Goal: Task Accomplishment & Management: Manage account settings

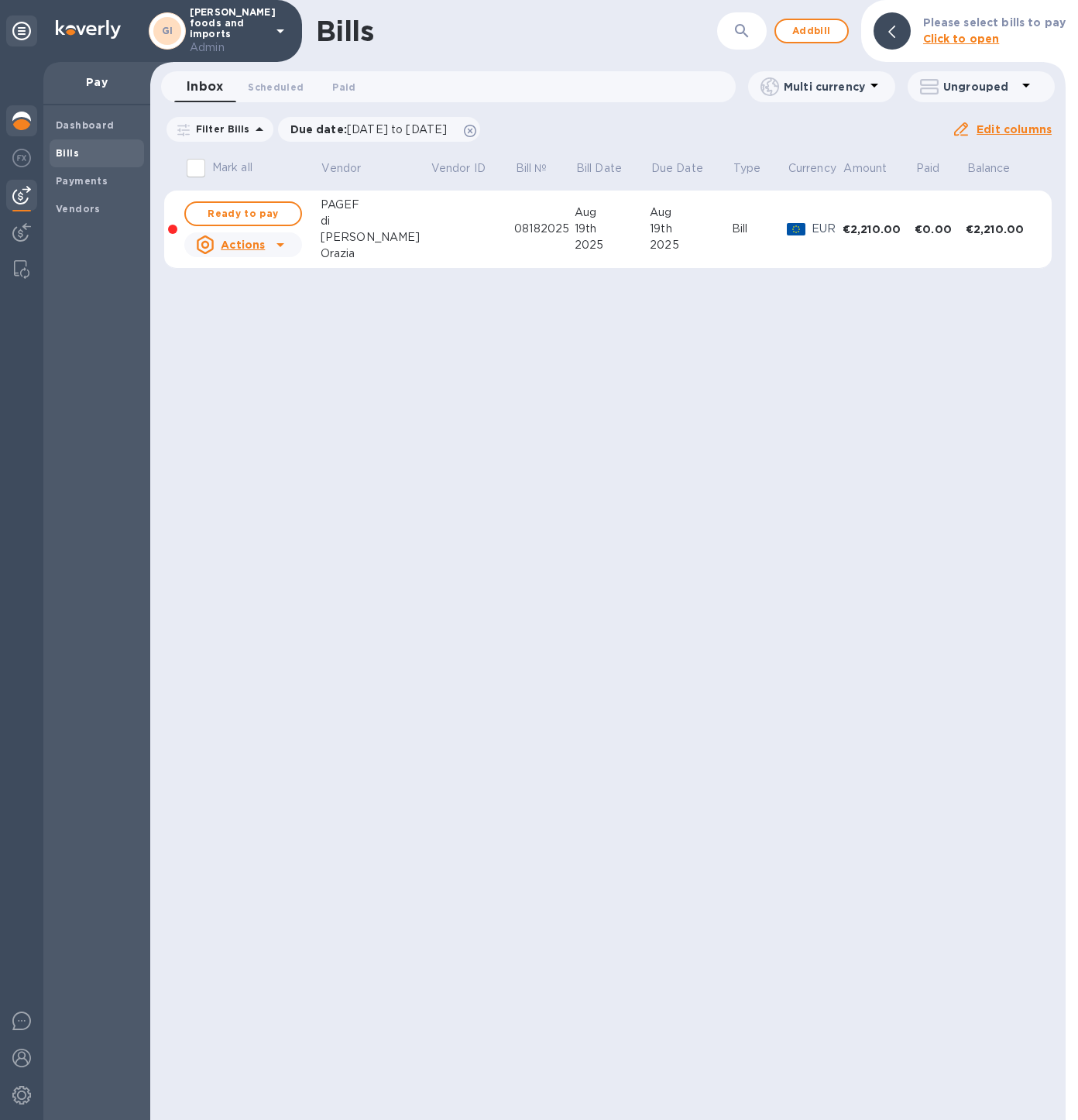
click at [23, 121] on img at bounding box center [22, 121] width 18 height 18
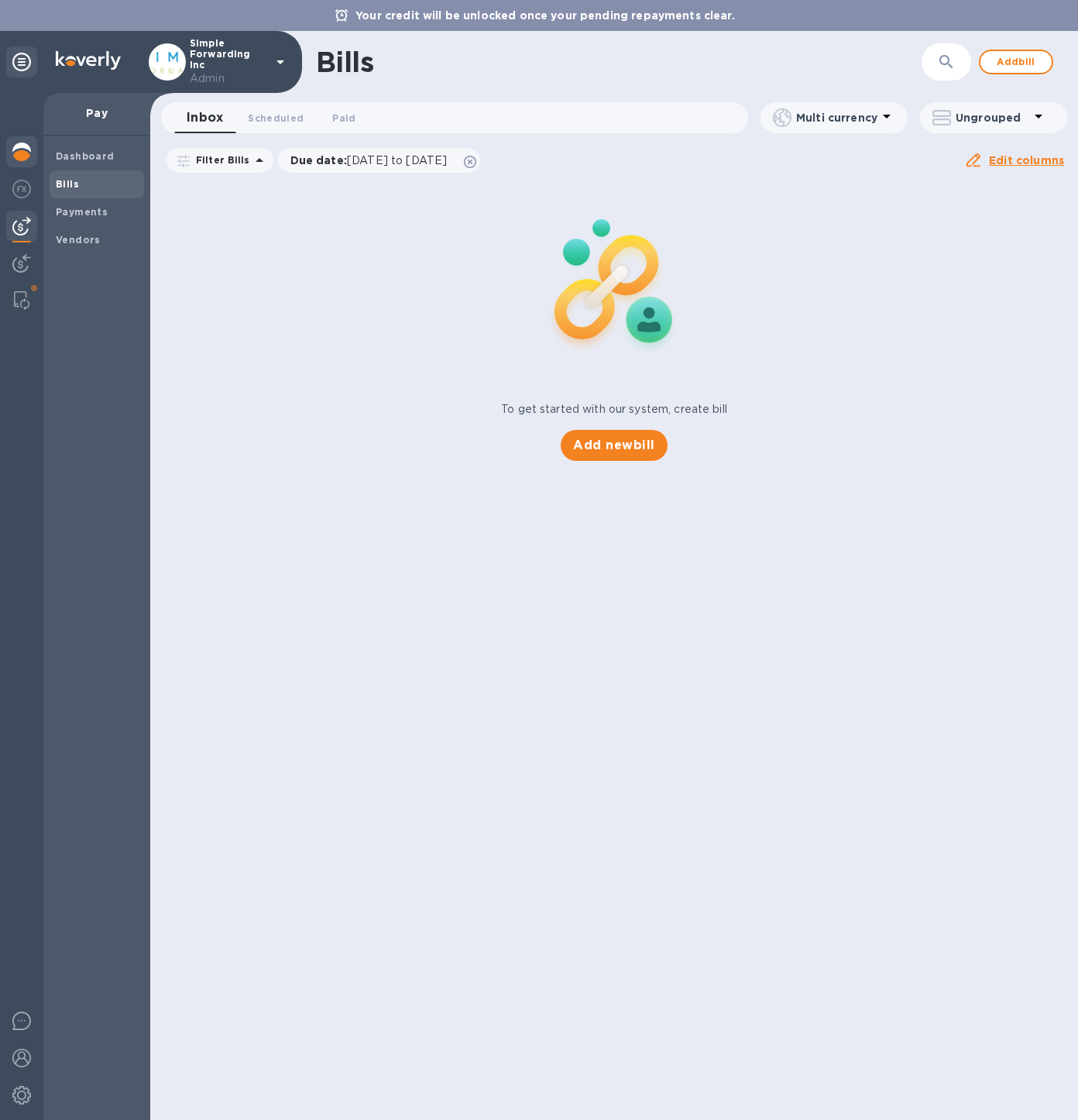
click at [26, 160] on img at bounding box center [22, 152] width 18 height 18
